Goal: Task Accomplishment & Management: Use online tool/utility

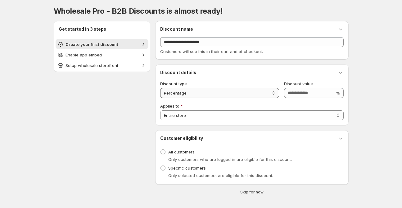
click at [228, 94] on select "**********" at bounding box center [219, 93] width 119 height 10
click at [160, 88] on select "**********" at bounding box center [219, 93] width 119 height 10
click at [216, 112] on select "**********" at bounding box center [252, 116] width 184 height 10
click at [248, 90] on select "**********" at bounding box center [219, 93] width 119 height 10
select select "**********"
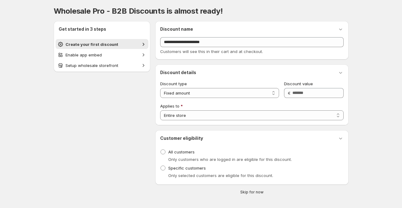
click at [160, 88] on select "**********" at bounding box center [219, 93] width 119 height 10
click at [314, 92] on input "Discount value" at bounding box center [309, 93] width 51 height 10
type input "**"
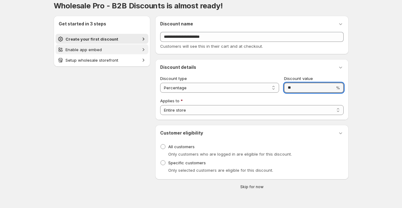
click at [85, 48] on span "Enable app embed" at bounding box center [84, 49] width 36 height 5
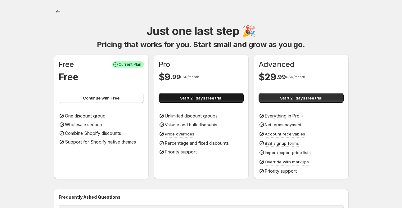
click at [225, 97] on button "Start 21 days free trial" at bounding box center [201, 98] width 85 height 10
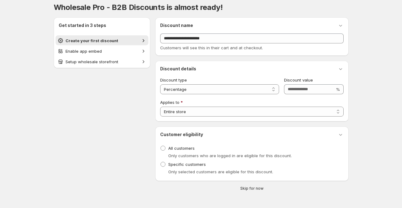
scroll to position [5, 0]
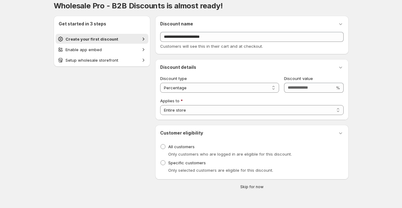
click at [257, 186] on span "Skip for now" at bounding box center [251, 187] width 23 height 5
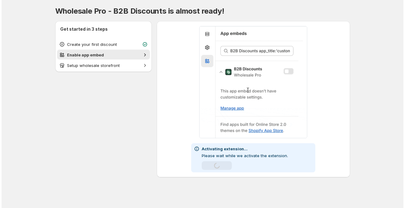
scroll to position [0, 0]
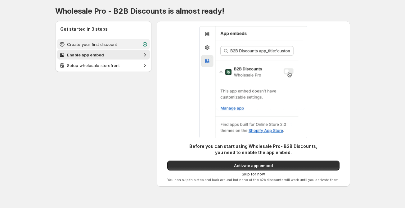
click at [80, 42] on span "Create your first discount" at bounding box center [92, 44] width 50 height 5
click at [91, 45] on span "Create your first discount" at bounding box center [92, 44] width 50 height 5
click at [86, 53] on span "Enable app embed" at bounding box center [85, 54] width 37 height 5
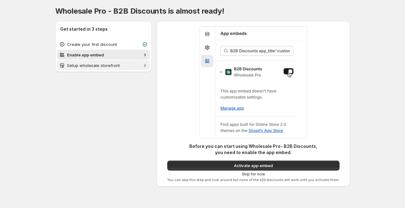
click at [85, 68] on span "Setup wholesale storefront" at bounding box center [93, 65] width 53 height 5
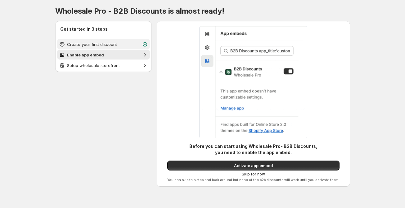
click at [81, 46] on span "Create your first discount" at bounding box center [92, 44] width 50 height 5
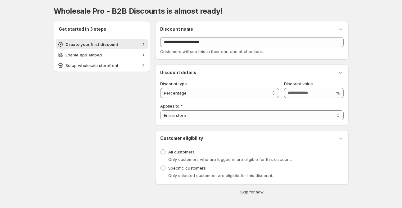
click at [255, 193] on span "Skip for now" at bounding box center [251, 192] width 23 height 5
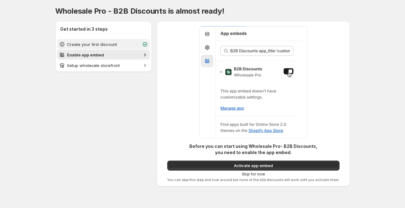
click at [91, 43] on span "Create your first discount" at bounding box center [92, 44] width 50 height 5
click at [84, 44] on span "Create your first discount" at bounding box center [92, 44] width 50 height 5
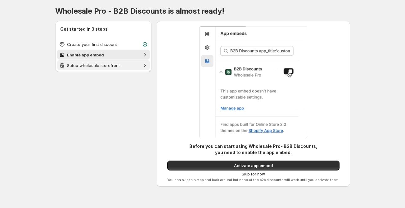
click at [93, 64] on span "Setup wholesale storefront" at bounding box center [93, 65] width 53 height 5
click at [96, 56] on span "Enable app embed" at bounding box center [85, 54] width 37 height 5
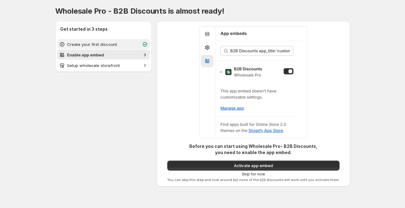
click at [92, 40] on button "Create your first discount" at bounding box center [103, 44] width 93 height 10
click at [389, 73] on body "Onboarding Wholesale Pro - B2B Discounts is almost ready! Get started in 3 step…" at bounding box center [202, 104] width 405 height 208
click at [105, 46] on span "Create your first discount" at bounding box center [92, 44] width 50 height 5
click at [98, 44] on span "Create your first discount" at bounding box center [92, 44] width 50 height 5
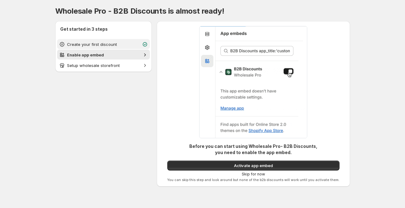
click at [98, 44] on span "Create your first discount" at bounding box center [92, 44] width 50 height 5
click at [254, 175] on span "Skip for now" at bounding box center [253, 174] width 23 height 5
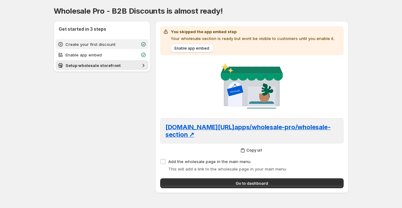
click at [108, 45] on span "Create your first discount" at bounding box center [91, 44] width 50 height 5
click at [107, 45] on span "Create your first discount" at bounding box center [91, 44] width 50 height 5
click at [111, 45] on span "Create your first discount" at bounding box center [91, 44] width 50 height 5
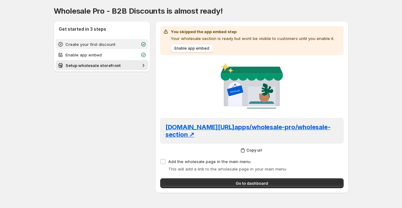
click at [132, 43] on span "Create your first discount" at bounding box center [102, 44] width 73 height 6
click at [69, 42] on span "Create your first discount" at bounding box center [91, 44] width 50 height 5
click at [58, 43] on icon "button" at bounding box center [60, 44] width 6 height 6
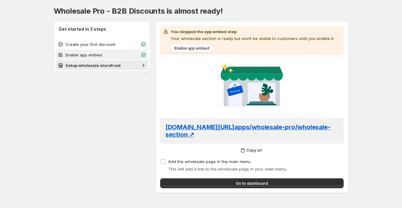
click at [74, 53] on span "Enable app embed" at bounding box center [84, 54] width 36 height 5
click at [108, 45] on span "Create your first discount" at bounding box center [91, 44] width 50 height 5
click at [101, 65] on span "Setup wholesale storefront" at bounding box center [93, 65] width 55 height 5
click at [91, 45] on span "Create your first discount" at bounding box center [91, 44] width 50 height 5
click at [79, 54] on span "Enable app embed" at bounding box center [84, 54] width 36 height 5
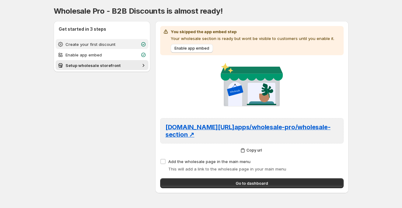
click at [88, 45] on span "Create your first discount" at bounding box center [91, 44] width 50 height 5
